Goal: Communication & Community: Answer question/provide support

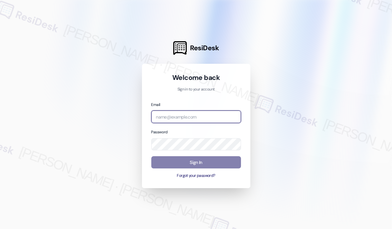
click at [198, 121] on input "email" at bounding box center [196, 117] width 90 height 13
type input "automated-surveys-haven_residential-[PERSON_NAME].roles@haven_[DOMAIN_NAME]"
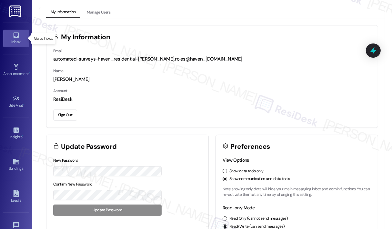
click at [16, 39] on div "Inbox" at bounding box center [16, 42] width 32 height 6
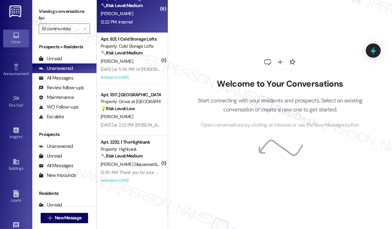
scroll to position [75, 0]
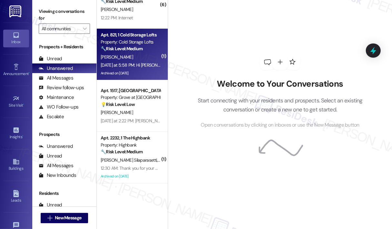
click at [135, 62] on div "[DATE] at 5:58 PM: Hi [PERSON_NAME] , any idea on the garage doors getting fixe…" at bounding box center [130, 65] width 61 height 8
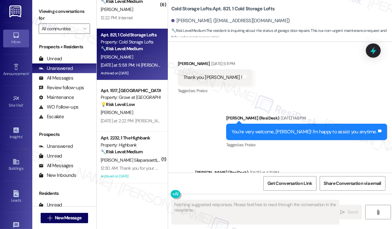
scroll to position [12865, 0]
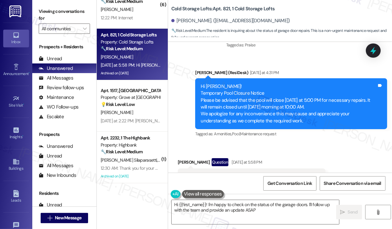
type textarea "Hi {{first_name}}! I'm happy to check on the status of the garage doors. I'll f…"
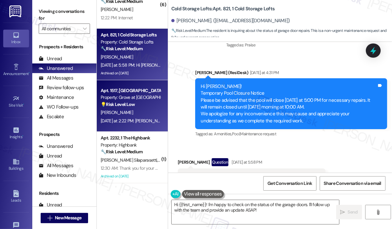
click at [148, 112] on div "[PERSON_NAME]" at bounding box center [130, 113] width 61 height 8
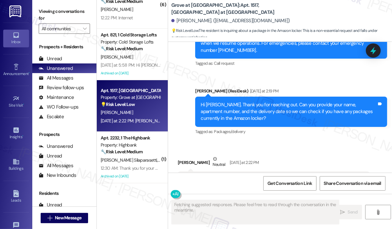
scroll to position [6189, 0]
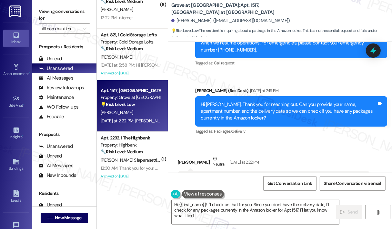
type textarea "Hi {{first_name}}! I'll check on that for you. Since you don't have the deliver…"
click at [313, 141] on div "Received via SMS [PERSON_NAME] Neutral [DATE] at 2:22 PM [PERSON_NAME]-Apt 1517…" at bounding box center [280, 175] width 224 height 68
click at [330, 141] on div "Received via SMS [PERSON_NAME] Neutral [DATE] at 2:22 PM [PERSON_NAME]-Apt 1517…" at bounding box center [280, 175] width 224 height 68
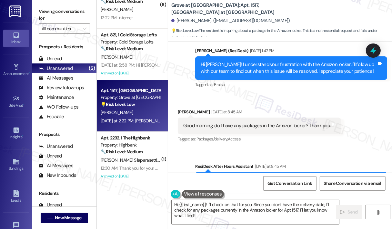
scroll to position [6028, 0]
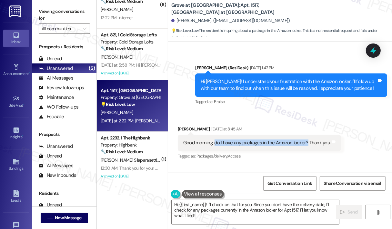
drag, startPoint x: 214, startPoint y: 107, endPoint x: 305, endPoint y: 105, distance: 91.0
click at [305, 140] on div "Good morning, do I have any packages in the Amazon locker? Thank you." at bounding box center [256, 143] width 147 height 7
copy div "do I have any packages in the Amazon locker?"
click at [319, 111] on div "Received via SMS [PERSON_NAME] [DATE] at 8:45 AM Good morning, do I have any pa…" at bounding box center [280, 138] width 224 height 55
click at [374, 47] on icon at bounding box center [373, 50] width 11 height 11
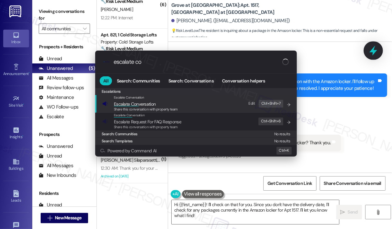
type input "escalate con"
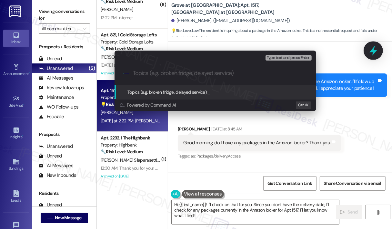
type input "Inquiry About Packages in Amazon Locker"
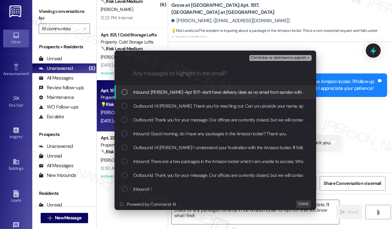
click at [226, 96] on div "Inbound: [PERSON_NAME]-Apt 1517-don't have delivery date as no email from sende…" at bounding box center [216, 92] width 202 height 14
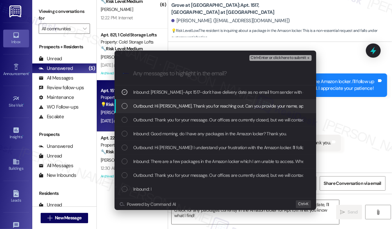
click at [225, 107] on span "Outbound: Hi [PERSON_NAME]. Thank you for reaching out. Can you provide your na…" at bounding box center [325, 106] width 384 height 7
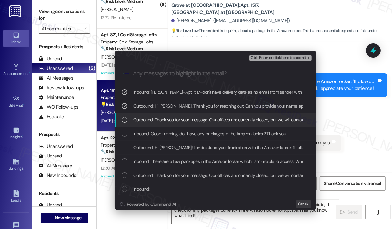
click at [224, 118] on span "Outbound: Thank you for your message. Our offices are currently closed, but we …" at bounding box center [324, 119] width 382 height 7
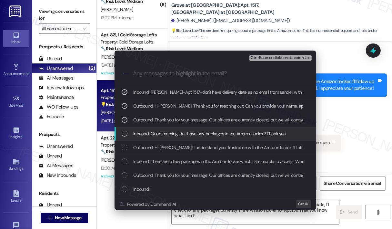
click at [225, 133] on span "Inbound: Good morning, do I have any packages in the Amazon locker? Thank you." at bounding box center [209, 133] width 153 height 7
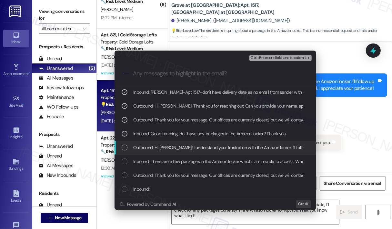
click at [224, 145] on span "Outbound: Hi [PERSON_NAME]! I understand your frustration with the Amazon locke…" at bounding box center [302, 147] width 338 height 7
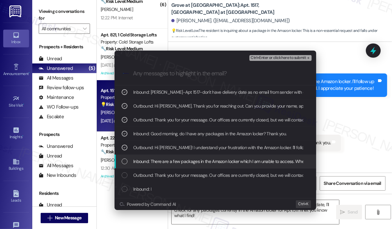
click at [220, 161] on span "Inbound: There are a few packages in the Amazon locker which I am unable to acc…" at bounding box center [265, 161] width 265 height 7
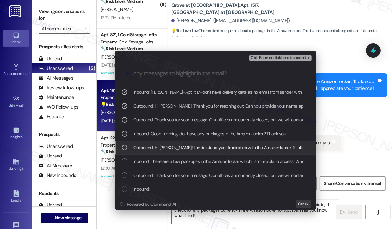
click at [216, 147] on span "Outbound: Hi [PERSON_NAME]! I understand your frustration with the Amazon locke…" at bounding box center [302, 147] width 338 height 7
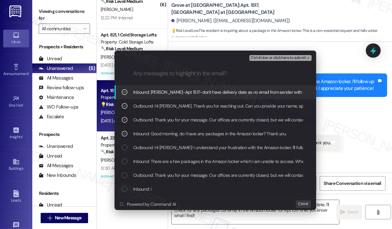
click at [262, 57] on span "Ctrl+Enter or click here to submit" at bounding box center [278, 58] width 55 height 5
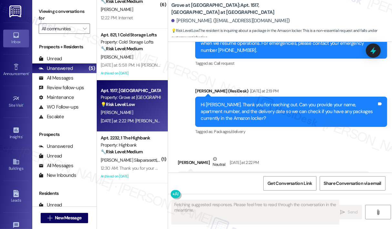
scroll to position [6189, 0]
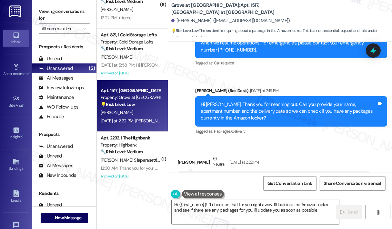
type textarea "Hi {{first_name}}! I'll check on that for you right away. I'll look into the Am…"
click at [294, 210] on textarea "Hi {{first_name}}! I'll check on that for you right away. I'll look into the Am…" at bounding box center [255, 212] width 167 height 24
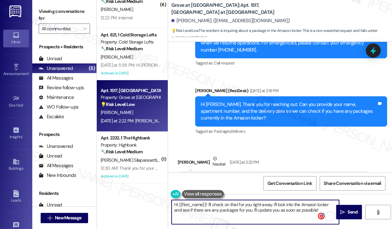
drag, startPoint x: 294, startPoint y: 210, endPoint x: 304, endPoint y: 210, distance: 10.3
click at [293, 210] on textarea "Hi {{first_name}}! I'll check on that for you right away. I'll look into the Am…" at bounding box center [255, 212] width 167 height 24
click at [342, 211] on icon "" at bounding box center [342, 212] width 5 height 5
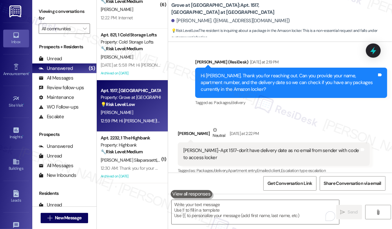
scroll to position [6241, 0]
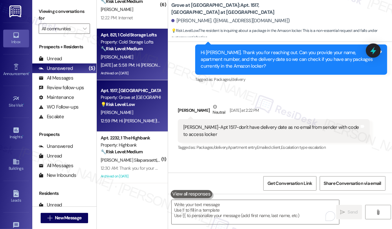
click at [147, 68] on div "[DATE] at 5:58 PM: Hi [PERSON_NAME] , any idea on the garage doors getting fixe…" at bounding box center [180, 65] width 158 height 6
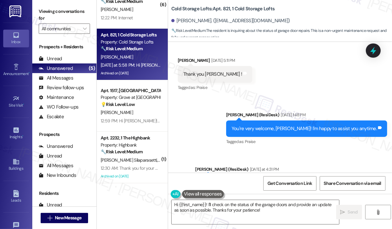
scroll to position [12865, 0]
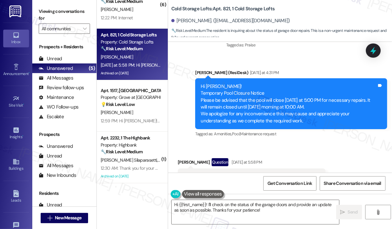
drag, startPoint x: 202, startPoint y: 83, endPoint x: 290, endPoint y: 83, distance: 88.7
click at [290, 169] on div "Hi [PERSON_NAME] , any idea on the garage doors getting fixed ? Tags and notes" at bounding box center [252, 177] width 148 height 16
copy div "any idea on the garage doors getting fixed ? Tags and notes"
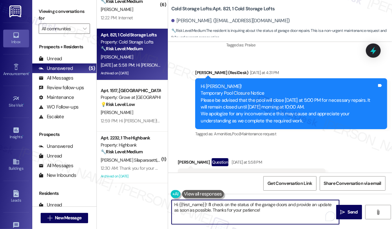
drag, startPoint x: 266, startPoint y: 210, endPoint x: 208, endPoint y: 204, distance: 58.4
click at [208, 204] on textarea "Hi {{first_name}}! I'll check on the status of the garage doors and provide an …" at bounding box center [255, 212] width 167 height 24
paste textarea "Thank you for reaching out. Can you share what the last update you received fro…"
type textarea "Hi {{first_name}}! Thank you for reaching out. Can you share what the last upda…"
click at [348, 212] on span "Send" at bounding box center [353, 212] width 10 height 7
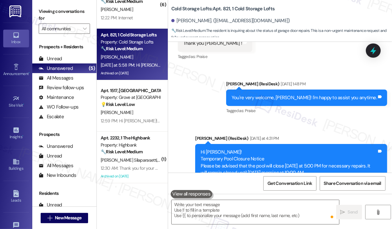
scroll to position [12799, 0]
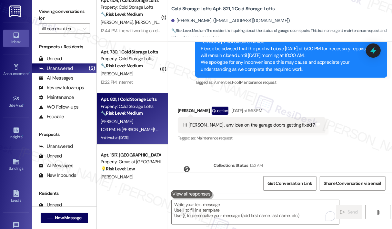
scroll to position [0, 0]
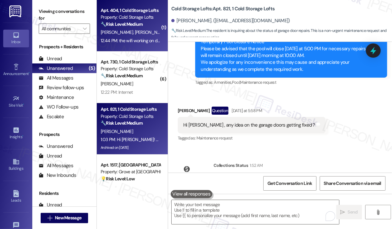
click at [147, 41] on div "12:44 PM: the wifi working on day 1 12:44 PM: the wifi working on day 1" at bounding box center [133, 41] width 64 height 6
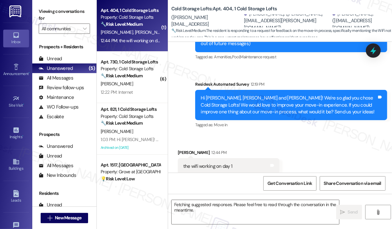
scroll to position [131, 0]
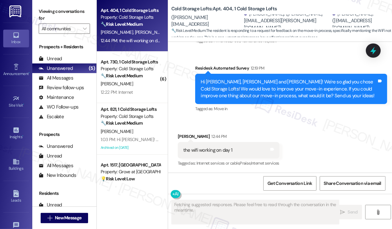
click at [316, 121] on div "Received via SMS [PERSON_NAME] 12:44 PM the wifi working on day 1 Tags and note…" at bounding box center [280, 146] width 224 height 55
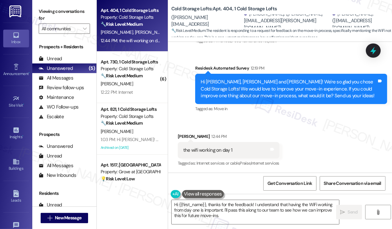
click at [211, 151] on div "the wifi working on day 1" at bounding box center [207, 150] width 49 height 7
copy div "the wifi working on day 1 Tags and notes"
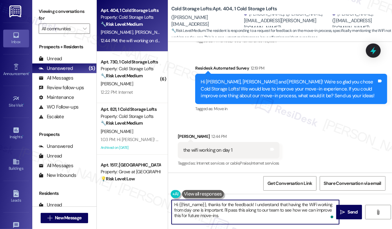
drag, startPoint x: 238, startPoint y: 218, endPoint x: 207, endPoint y: 205, distance: 34.1
click at [207, 205] on textarea "Hi {{first_name}}, thanks for the feedback! I understand that having the WiFi w…" at bounding box center [255, 212] width 167 height 24
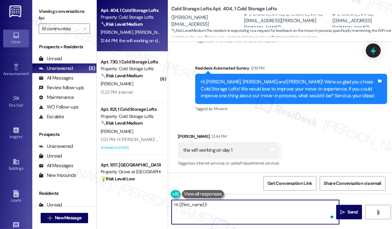
paste textarea "Thank you for sharing your feedback. Can you let us know if the WiFi issue was …"
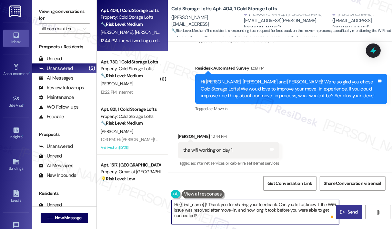
type textarea "Hi {{first_name}}! Thank you for sharing your feedback. Can you let us know if …"
click at [348, 211] on span "Send" at bounding box center [353, 212] width 10 height 7
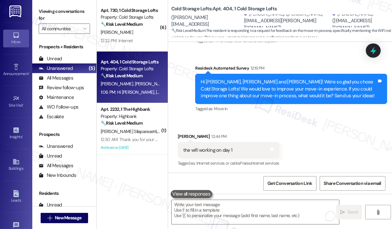
scroll to position [190, 0]
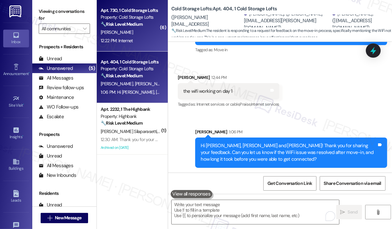
click at [142, 46] on div "Apt. 730, 1 Cold Storage Lofts Property: Cold Storage Lofts 🔧 Risk Level: Mediu…" at bounding box center [132, 26] width 71 height 52
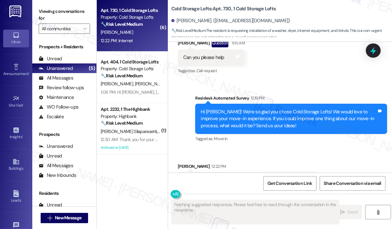
scroll to position [547, 0]
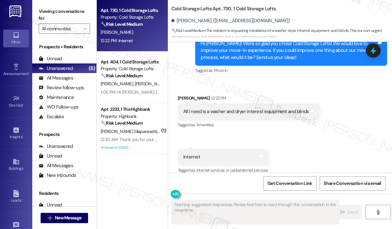
click at [286, 134] on div "Received via SMS [PERSON_NAME] 12:22 PM All I need is a washer and dryer intere…" at bounding box center [280, 130] width 224 height 100
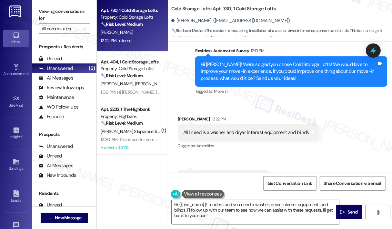
scroll to position [515, 0]
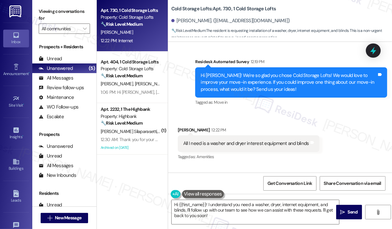
click at [272, 140] on div "All I need is a washer and dryer interest equipment and blinds" at bounding box center [246, 143] width 126 height 7
copy div "All I need is a washer and dryer interest equipment and blinds Tags and notes"
click at [316, 122] on div "Received via SMS [PERSON_NAME] 12:22 PM All I need is a washer and dryer intere…" at bounding box center [248, 144] width 151 height 45
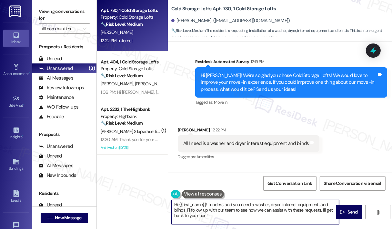
click at [238, 218] on textarea "Hi {{first_name}}! I understand you need a washer, dryer, internet equipment, a…" at bounding box center [255, 212] width 167 height 24
drag, startPoint x: 238, startPoint y: 218, endPoint x: 208, endPoint y: 206, distance: 32.3
click at [208, 206] on textarea "Hi {{first_name}}! I understand you need a washer, dryer, internet equipment, a…" at bounding box center [255, 212] width 167 height 24
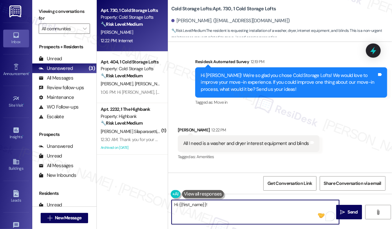
paste textarea "Thank you for sharing your feedback. Can you let us know if you’re missing the …"
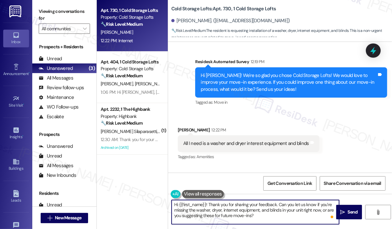
type textarea "Hi {{first_name}}! Thank you for sharing your feedback. Can you let us know if …"
click at [330, 112] on div "Received via SMS [PERSON_NAME] 12:22 PM All I need is a washer and dryer intere…" at bounding box center [280, 162] width 224 height 100
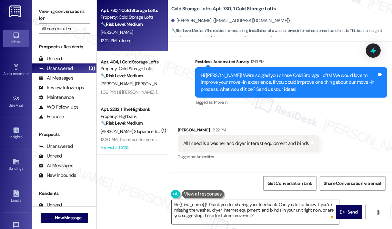
click at [283, 216] on textarea "Hi {{first_name}}! Thank you for sharing your feedback. Can you let us know if …" at bounding box center [255, 212] width 167 height 24
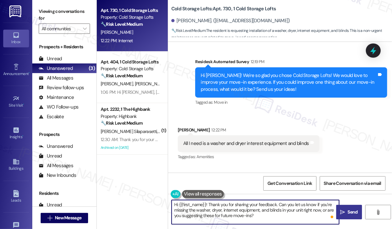
click at [341, 214] on icon "" at bounding box center [342, 212] width 5 height 5
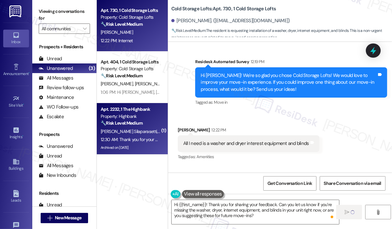
click at [142, 138] on div "12:30 AM: Thank you for your message. Our offices are currently closed, but we …" at bounding box center [272, 140] width 343 height 6
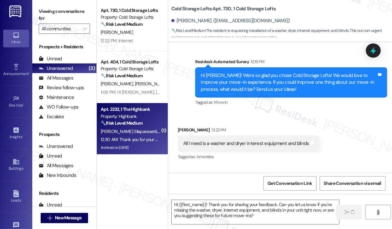
type textarea "Fetching suggested responses. Please feel free to read through the conversation…"
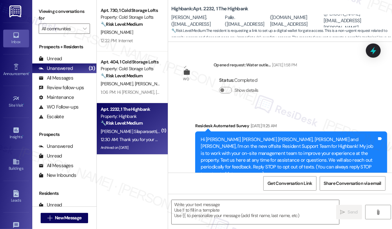
scroll to position [4521, 0]
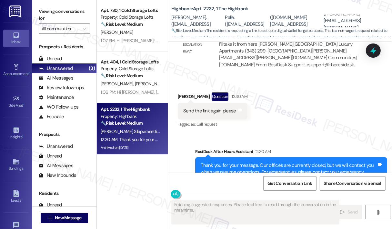
click at [303, 102] on div "Received via SMS [PERSON_NAME] Question 12:30 AM Send the link again please Tag…" at bounding box center [280, 106] width 224 height 56
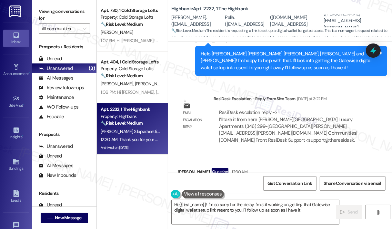
scroll to position [4457, 0]
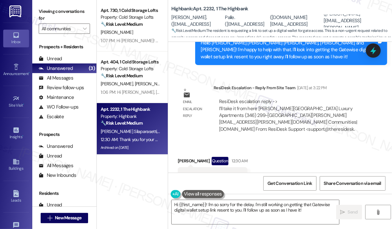
click at [347, 145] on div "Received via SMS [PERSON_NAME] Question 12:30 AM Send the link again please Tag…" at bounding box center [280, 171] width 224 height 56
drag, startPoint x: 240, startPoint y: 145, endPoint x: 183, endPoint y: 146, distance: 57.1
click at [183, 167] on div "Send the link again please Tags and notes" at bounding box center [213, 175] width 70 height 16
copy div "Send the link again please"
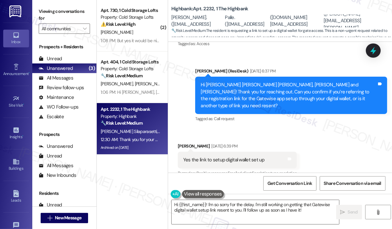
scroll to position [4005, 0]
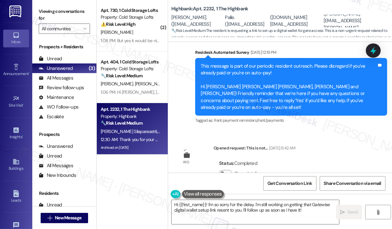
click at [321, 116] on div "WO Opened request: Water outle... [DATE] 1:58 PM Status : Completed Show detail…" at bounding box center [280, 107] width 224 height 131
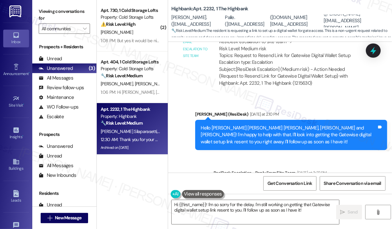
scroll to position [4521, 0]
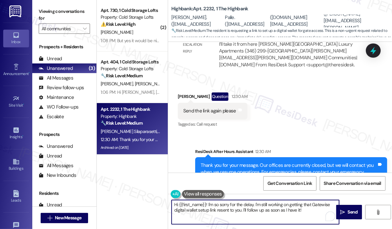
drag, startPoint x: 314, startPoint y: 210, endPoint x: 208, endPoint y: 203, distance: 106.4
click at [208, 203] on textarea "Hi {{first_name}}! I'm so sorry for the delay. I'm still working on getting tha…" at bounding box center [255, 212] width 167 height 24
type textarea "Hi {{first_name}}! No worries. I have already asked the site team to resend you…"
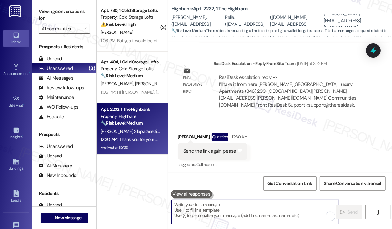
scroll to position [4453, 0]
